Goal: Entertainment & Leisure: Browse casually

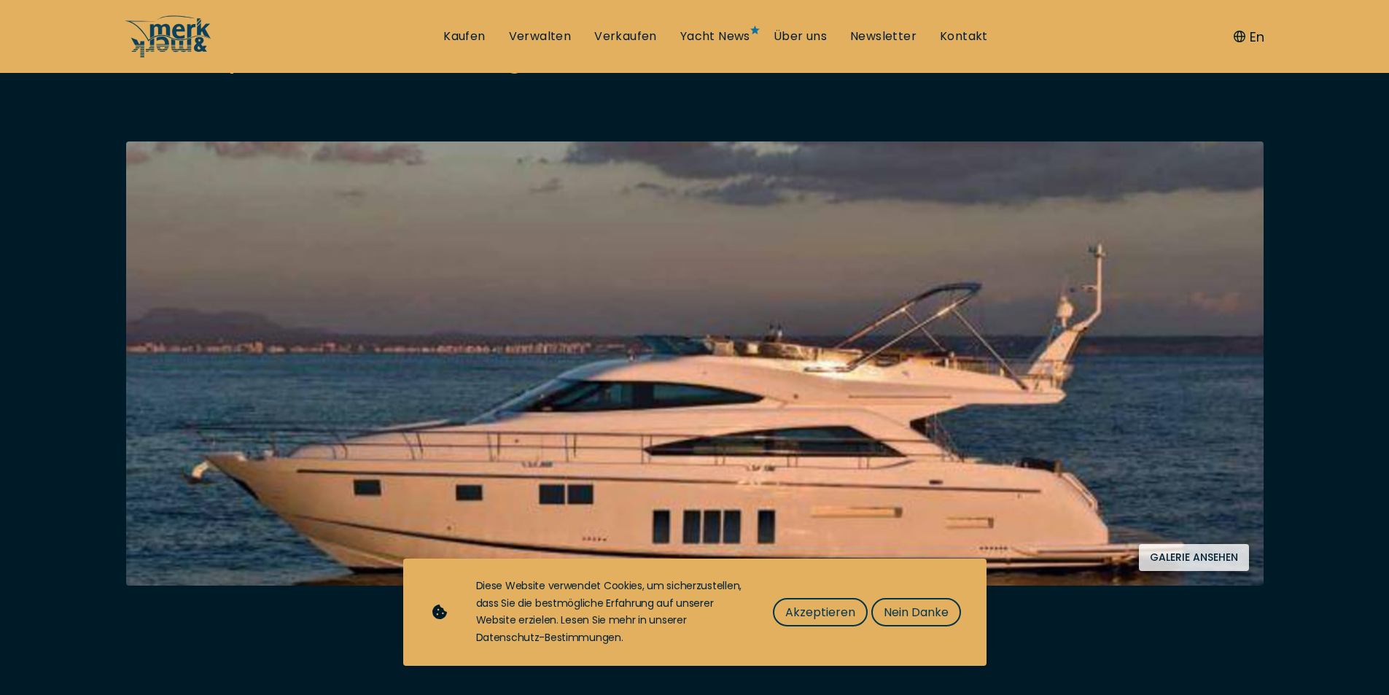
scroll to position [219, 0]
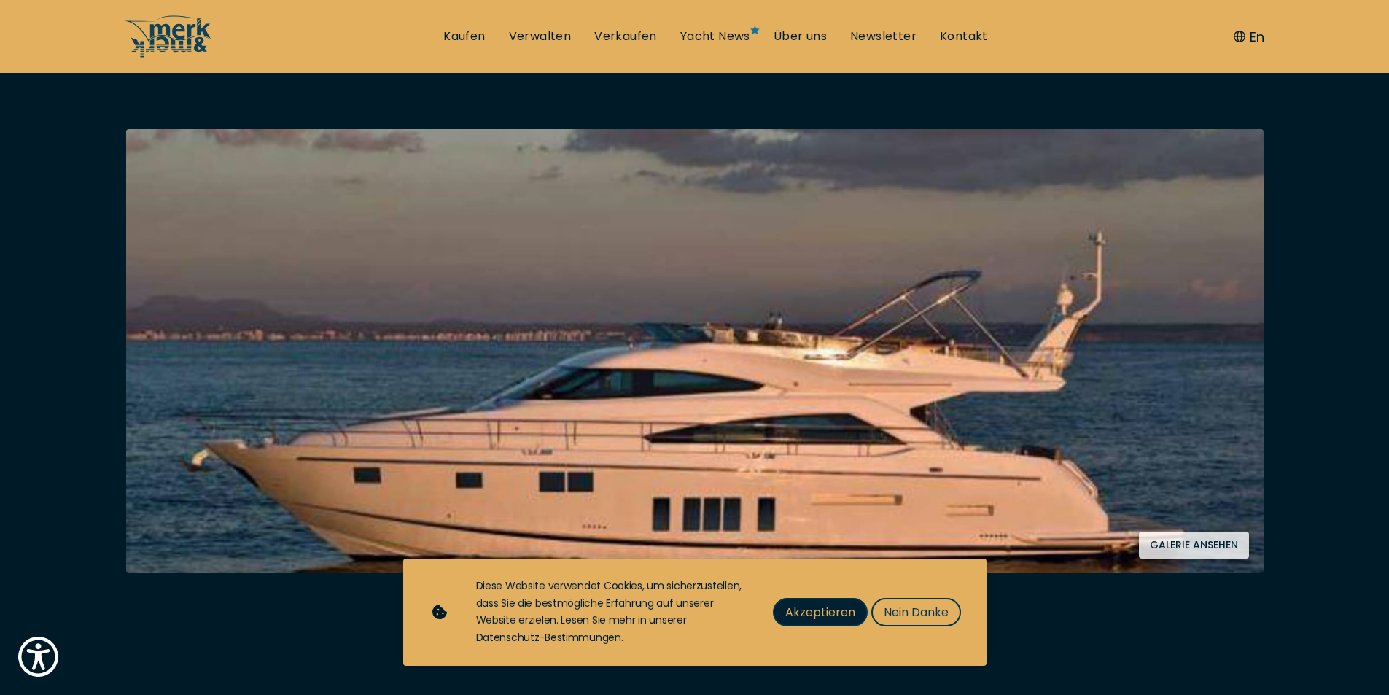
click at [828, 617] on span "Akzeptieren" at bounding box center [820, 612] width 70 height 18
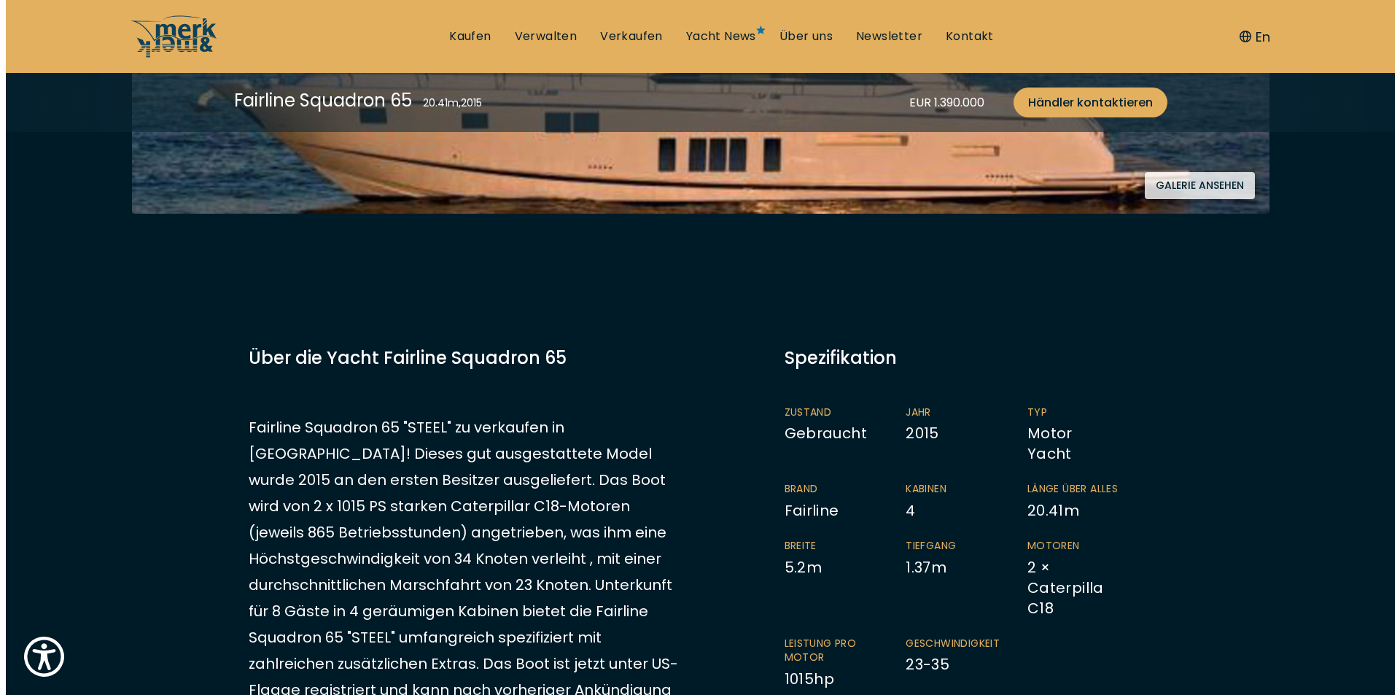
scroll to position [583, 0]
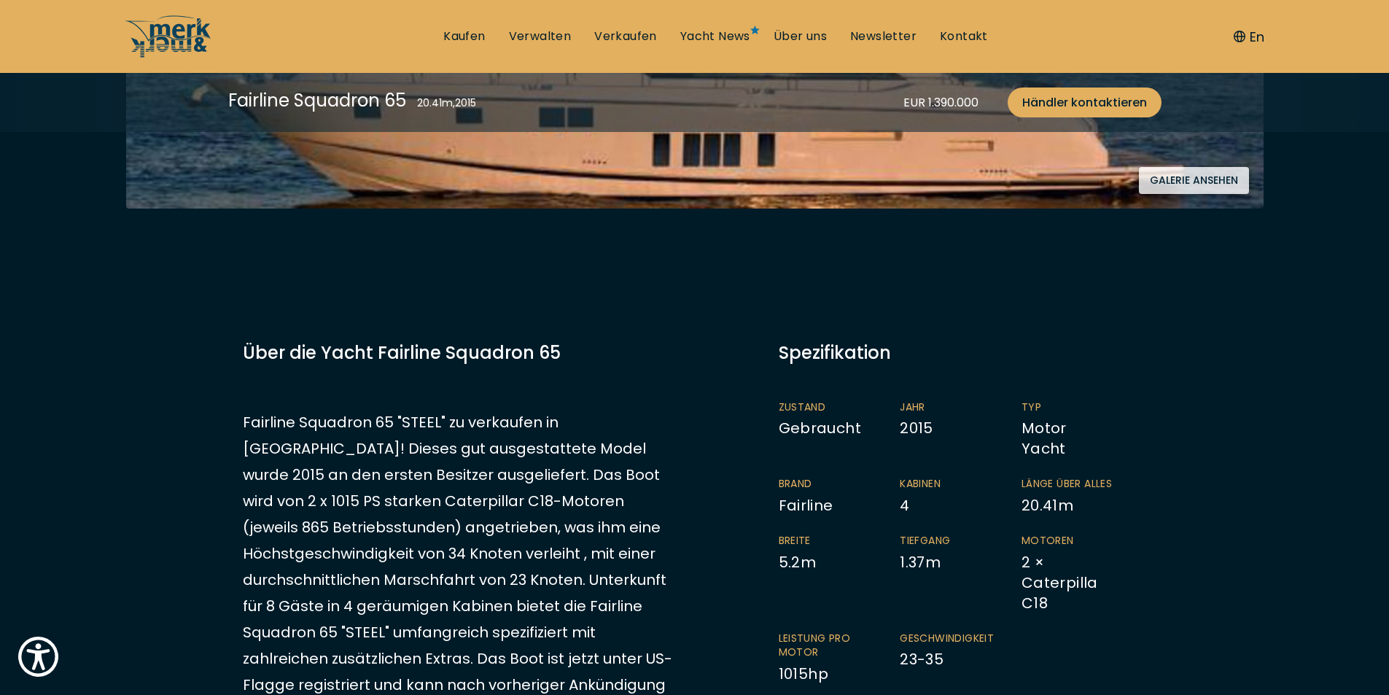
click at [1208, 183] on button "Galerie ansehen" at bounding box center [1194, 180] width 110 height 27
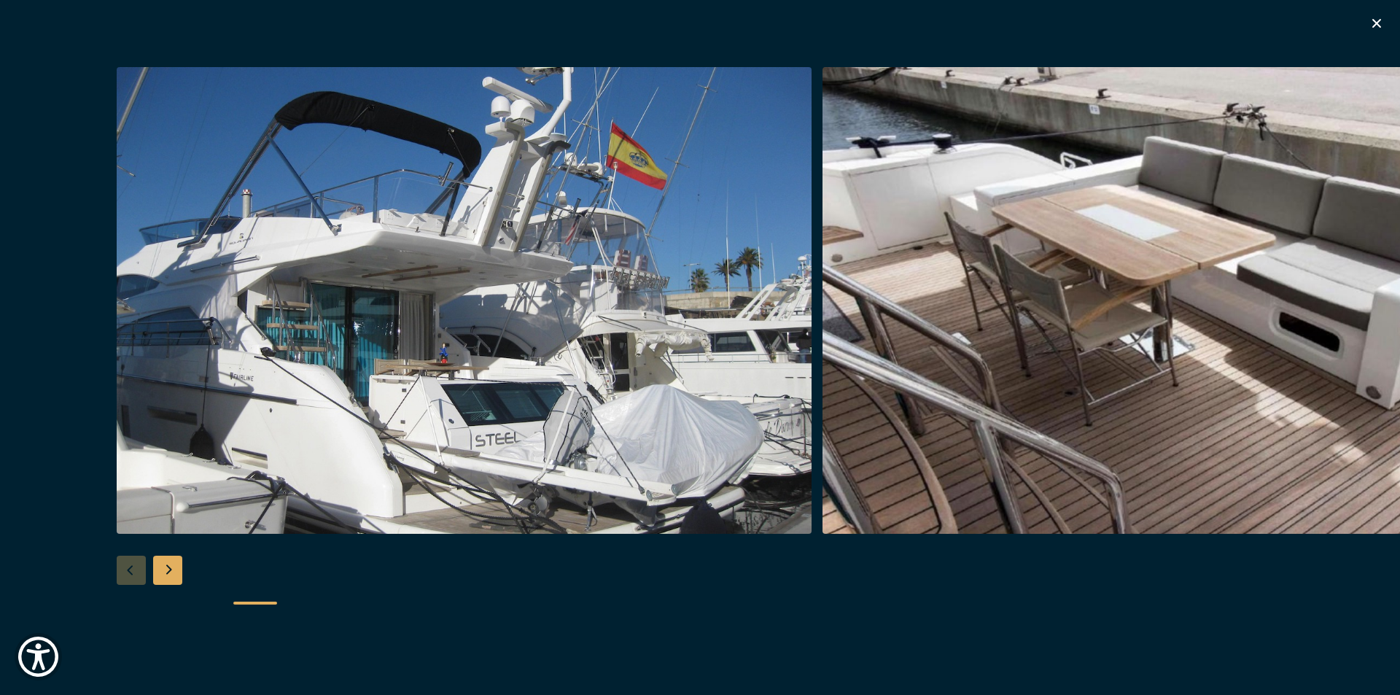
click at [159, 568] on div "Next slide" at bounding box center [167, 570] width 29 height 29
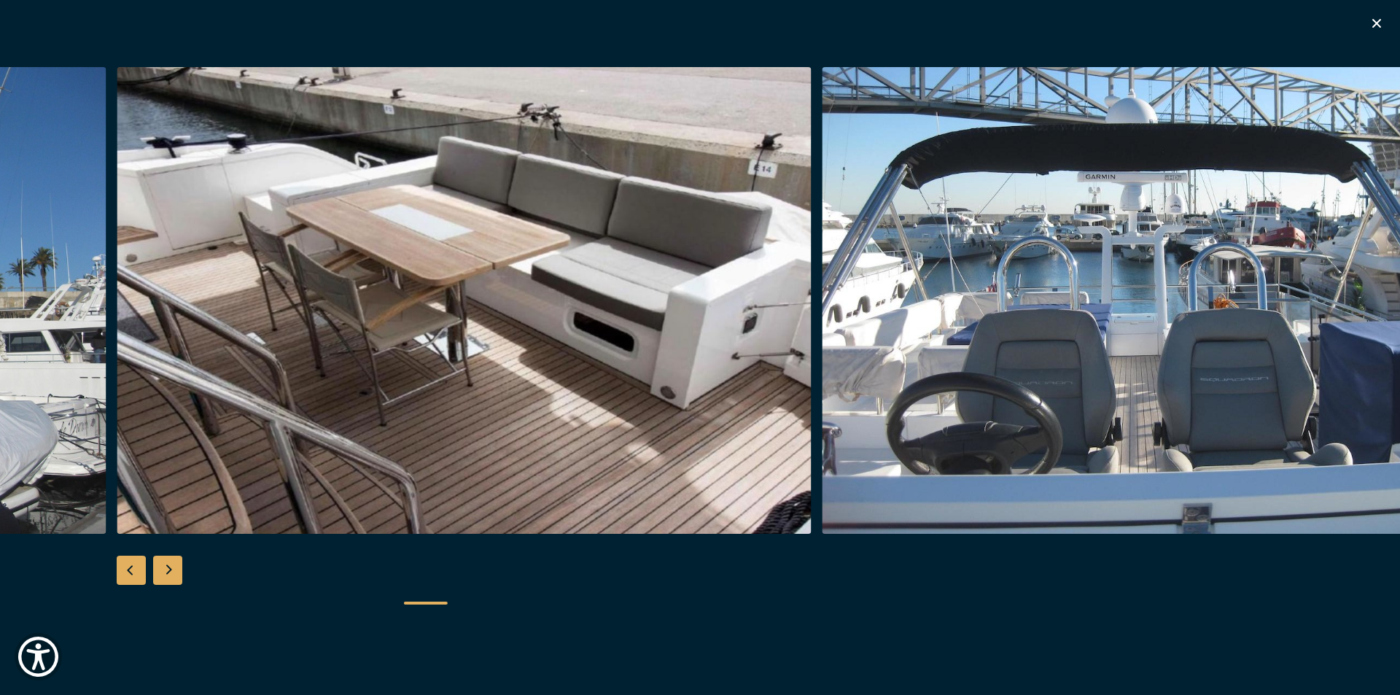
click at [160, 568] on div "Next slide" at bounding box center [167, 570] width 29 height 29
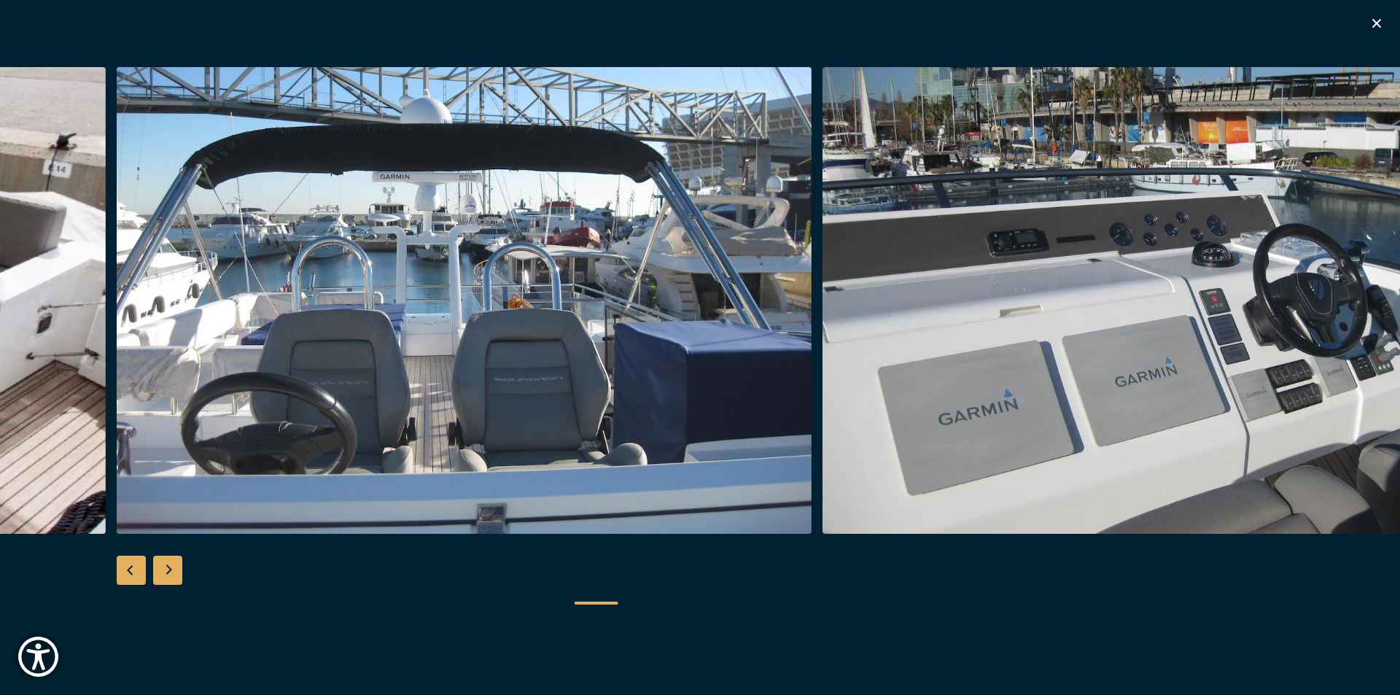
click at [162, 569] on div "Next slide" at bounding box center [167, 570] width 29 height 29
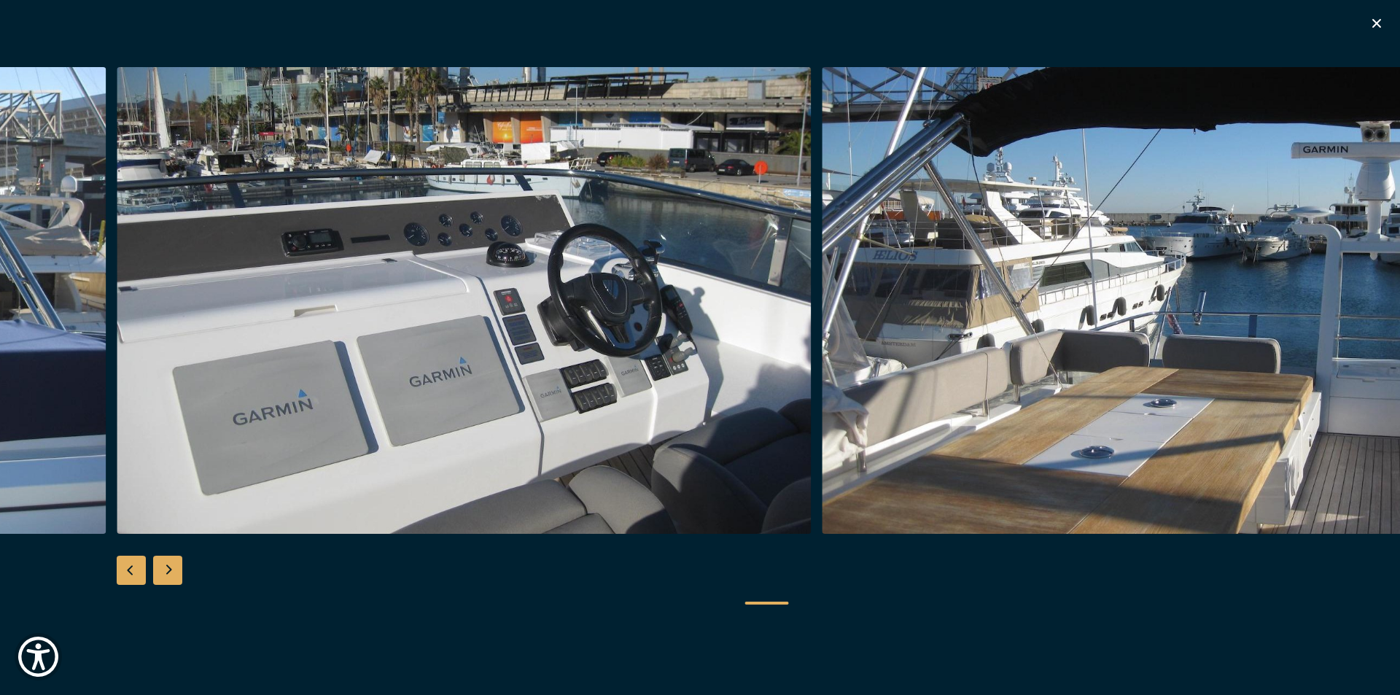
click at [162, 569] on div "Next slide" at bounding box center [167, 570] width 29 height 29
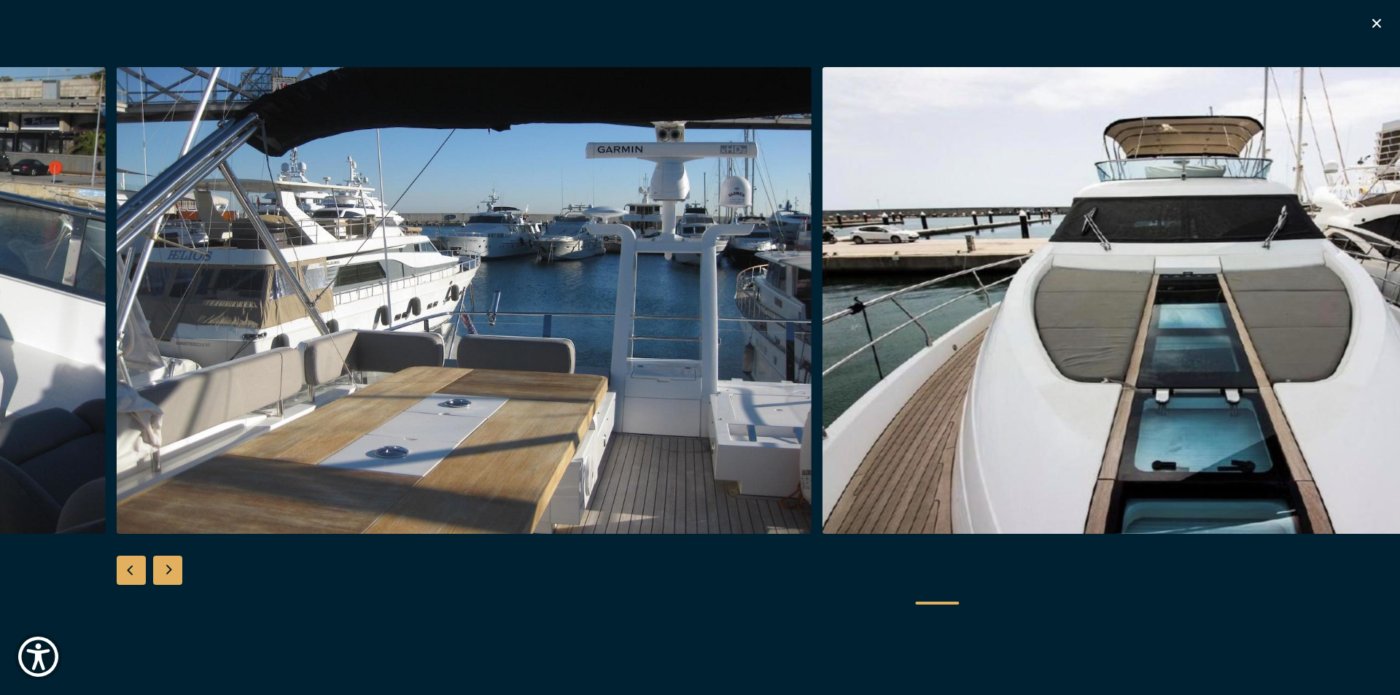
click at [166, 570] on div "Next slide" at bounding box center [167, 570] width 29 height 29
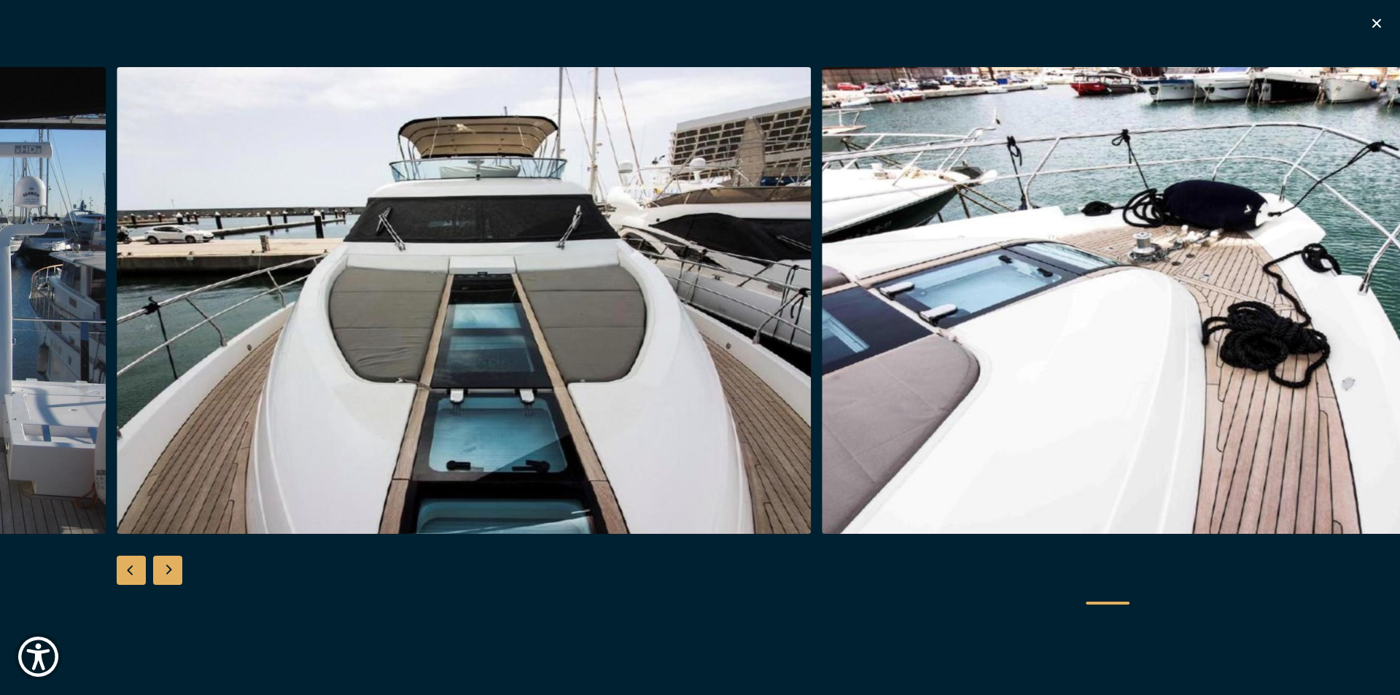
click at [168, 567] on div "Next slide" at bounding box center [167, 570] width 29 height 29
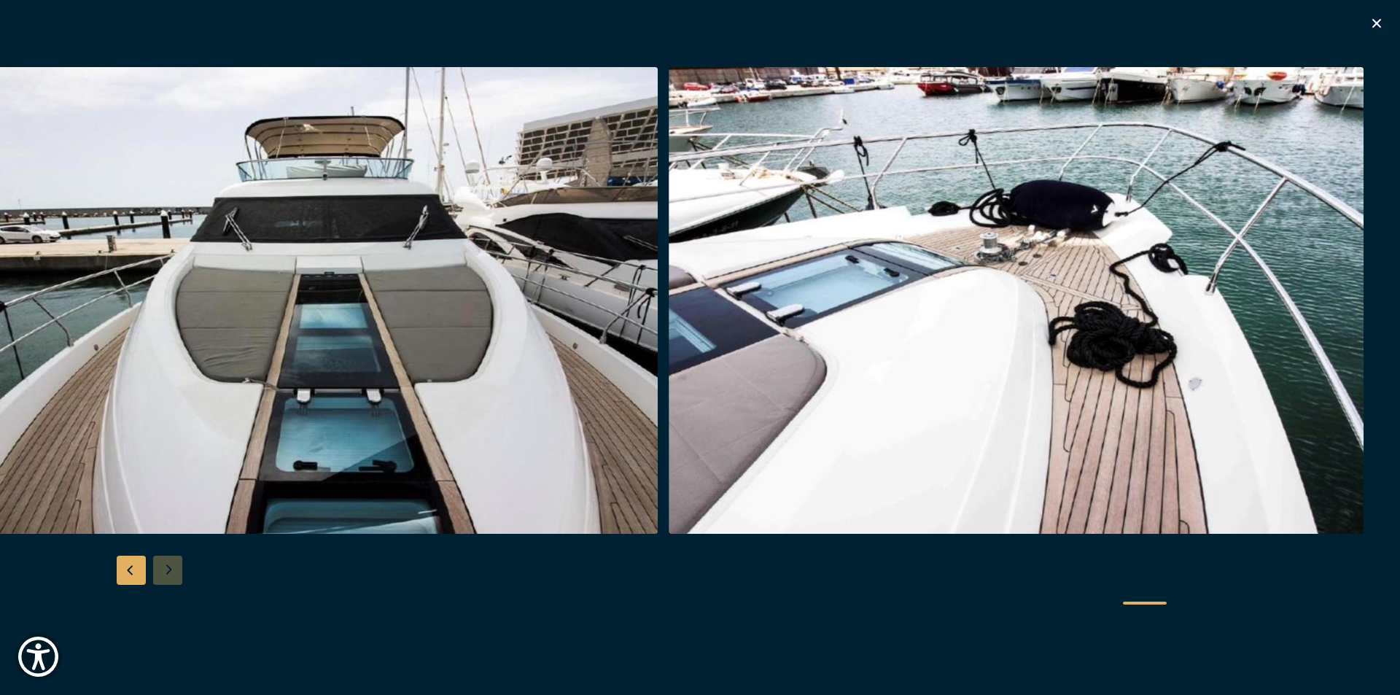
click at [168, 567] on div at bounding box center [700, 347] width 1400 height 561
click at [172, 577] on div at bounding box center [700, 347] width 1400 height 561
